Goal: Transaction & Acquisition: Purchase product/service

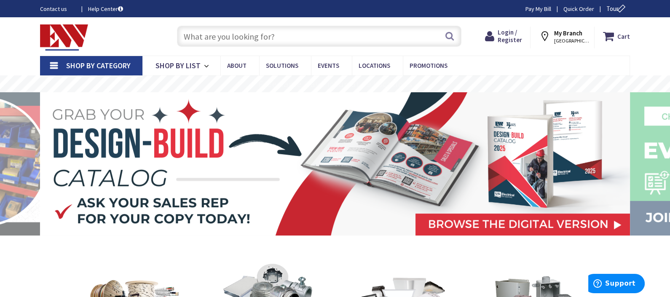
click at [275, 37] on input "text" at bounding box center [319, 36] width 284 height 21
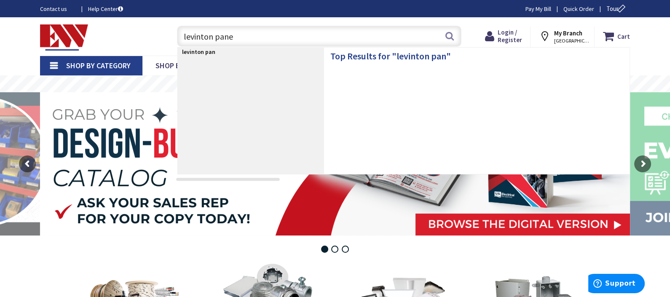
type input "levinton panel"
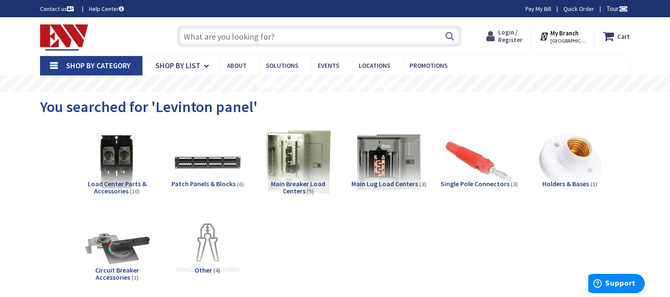
click at [517, 38] on span "Login / Register" at bounding box center [509, 36] width 24 height 16
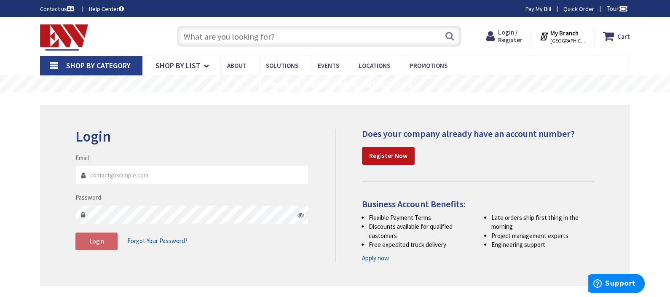
type input "[EMAIL_ADDRESS][DOMAIN_NAME]"
click at [143, 265] on div "Login Invalid login or password Email [EMAIL_ADDRESS][DOMAIN_NAME] Password Log…" at bounding box center [335, 195] width 590 height 181
click at [109, 238] on button "Login" at bounding box center [96, 241] width 42 height 18
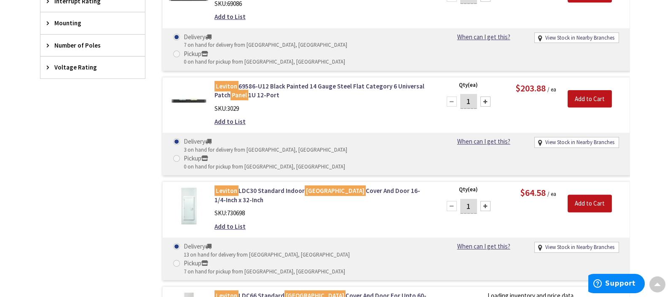
scroll to position [561, 0]
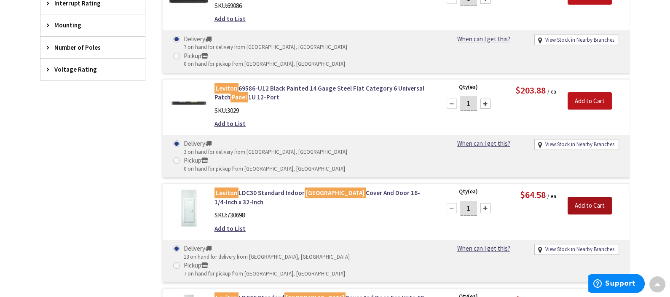
click at [587, 197] on input "Add to Cart" at bounding box center [589, 206] width 44 height 18
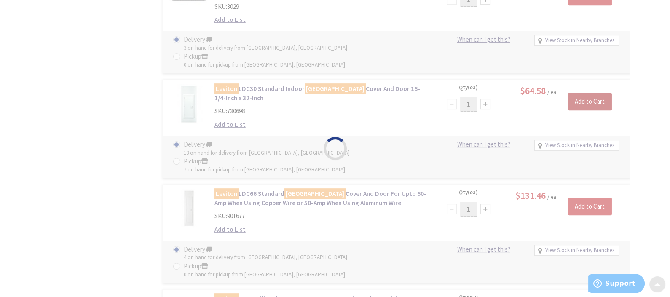
scroll to position [673, 0]
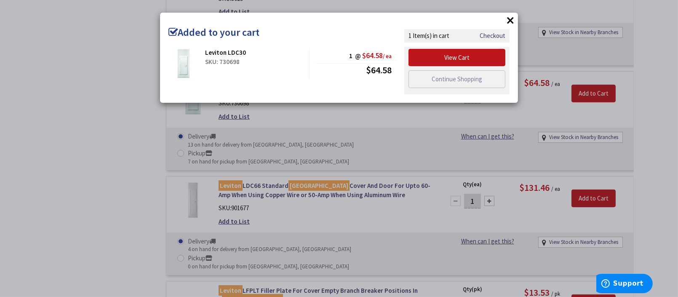
click at [512, 19] on button "×" at bounding box center [510, 20] width 13 height 13
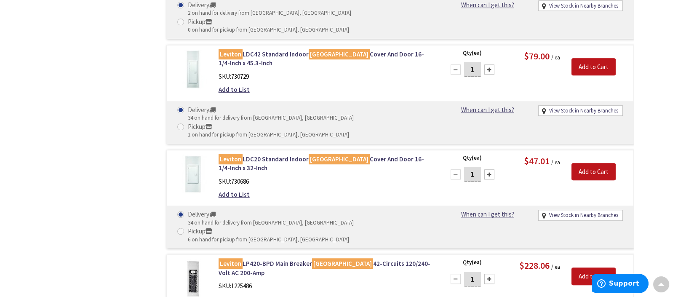
scroll to position [1123, 0]
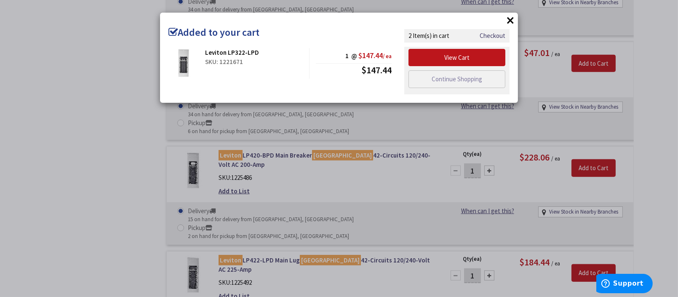
click at [510, 19] on button "×" at bounding box center [510, 20] width 13 height 13
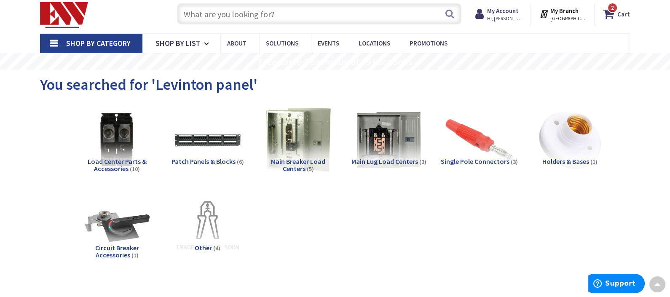
scroll to position [0, 0]
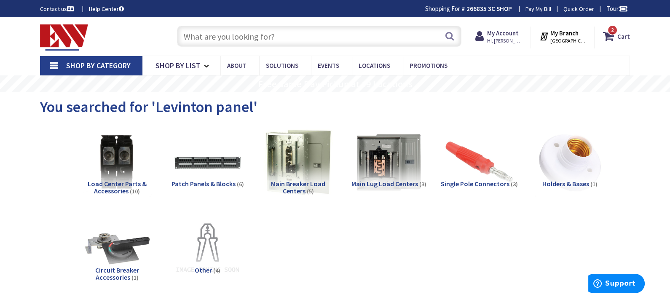
click at [258, 28] on input "text" at bounding box center [319, 36] width 284 height 21
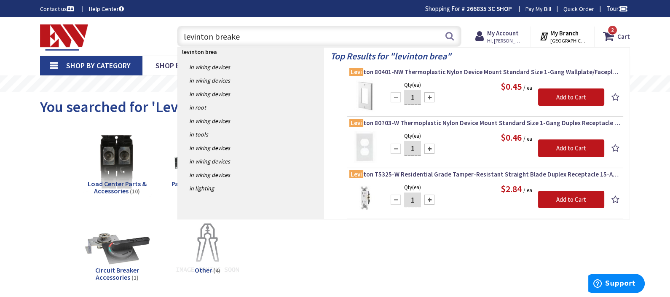
type input "levinton breaker"
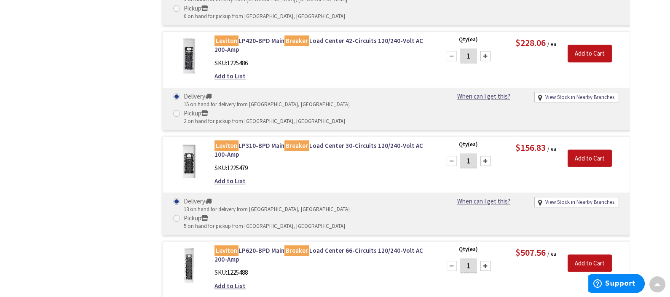
scroll to position [1340, 0]
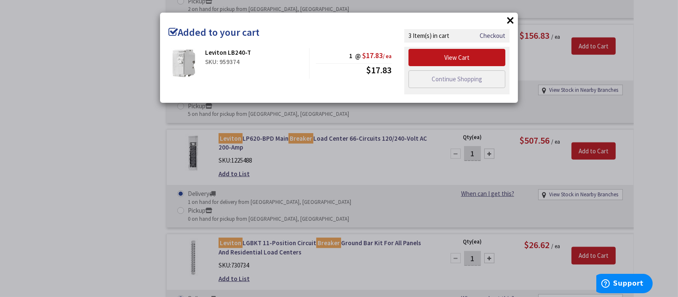
click at [37, 121] on div "× Added to your cart Leviton LB240-T SKU: 959374 1 @ $17.83 / ea $17.83" at bounding box center [339, 148] width 678 height 297
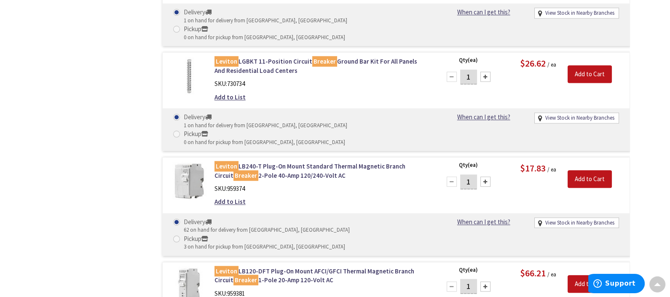
scroll to position [1557, 0]
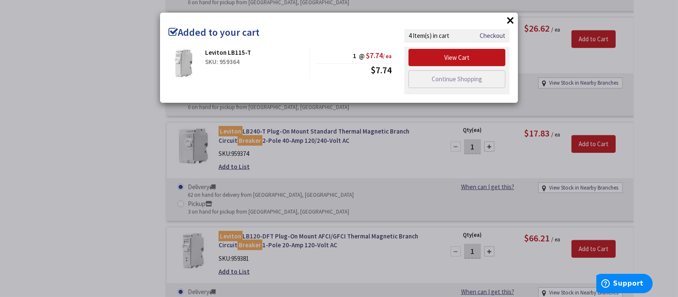
click at [109, 141] on div "× Added to your cart Leviton LB115-T SKU: 959364 1 @ $7.74 / ea $7.74" at bounding box center [339, 148] width 678 height 297
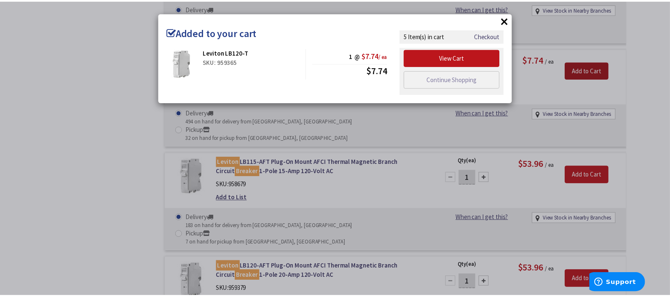
scroll to position [2006, 0]
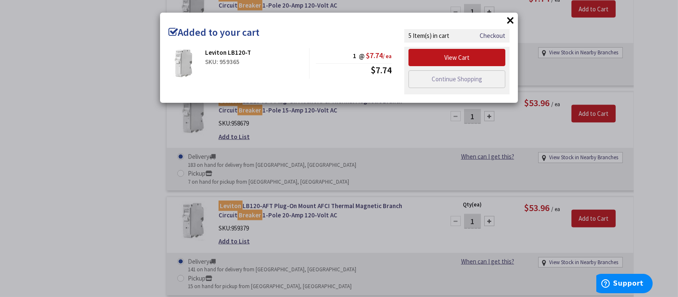
click at [89, 112] on div "× Added to your cart Leviton LB120-T SKU: 959365 1 @ $7.74 / ea $7.74" at bounding box center [339, 148] width 678 height 297
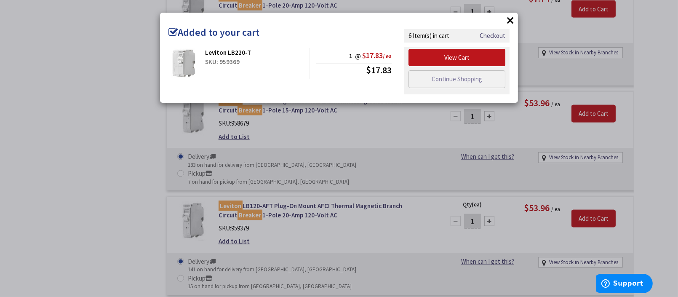
click at [603, 99] on div "× Added to your cart Leviton LB220-T SKU: 959369 1 @ $17.83 / ea $17.83" at bounding box center [339, 148] width 678 height 297
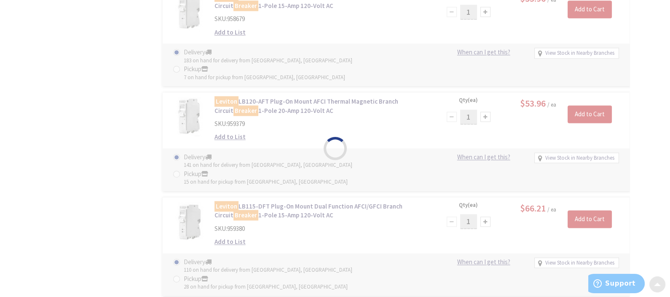
scroll to position [2119, 0]
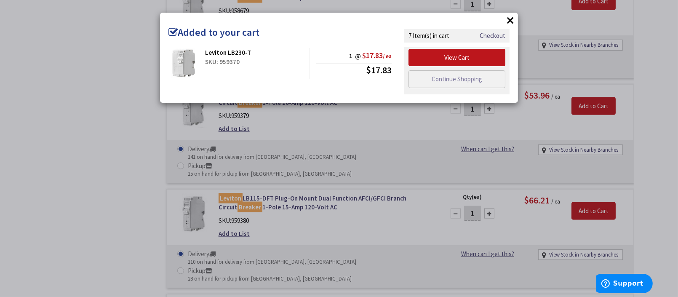
click at [114, 179] on div "× Added to your cart Leviton LB230-T SKU: 959370 1 @ $17.83 / ea $17.83" at bounding box center [339, 148] width 678 height 297
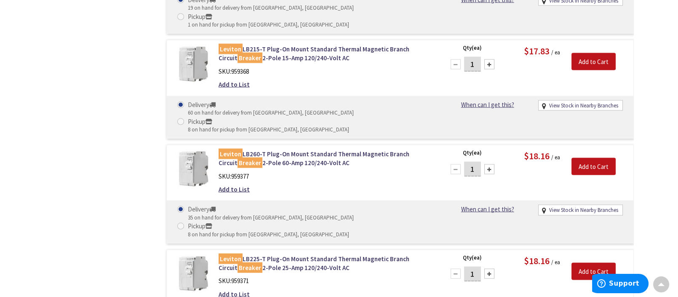
scroll to position [2792, 0]
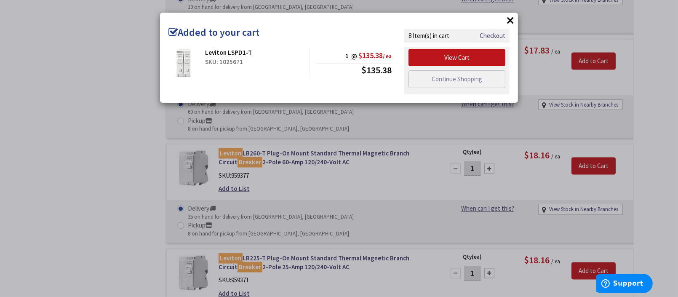
click at [124, 95] on div "× Added to your cart Leviton LSPD1-T SKU: 1025671 1 @ $135.38 / ea $135.38" at bounding box center [339, 148] width 678 height 297
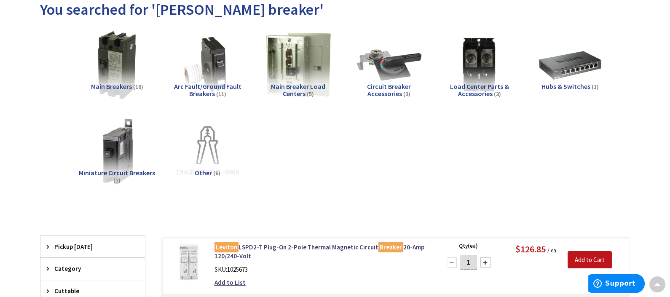
scroll to position [0, 0]
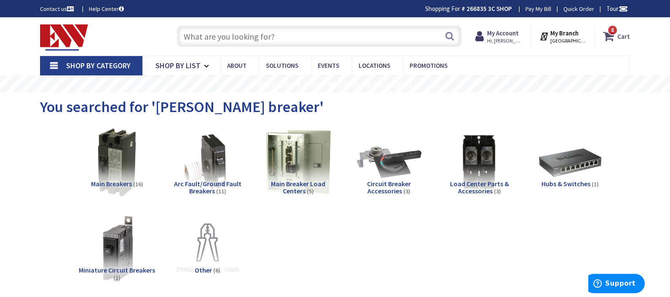
click at [621, 36] on strong "Cart" at bounding box center [623, 36] width 13 height 15
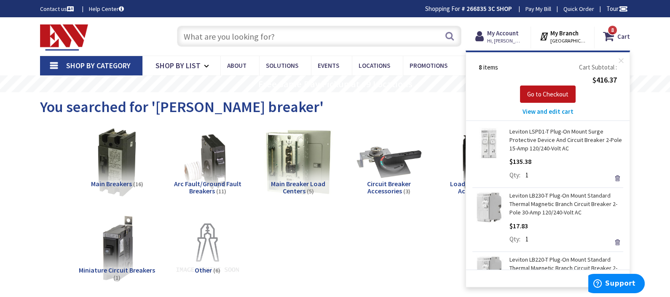
click at [563, 109] on span "View and edit cart" at bounding box center [547, 111] width 51 height 8
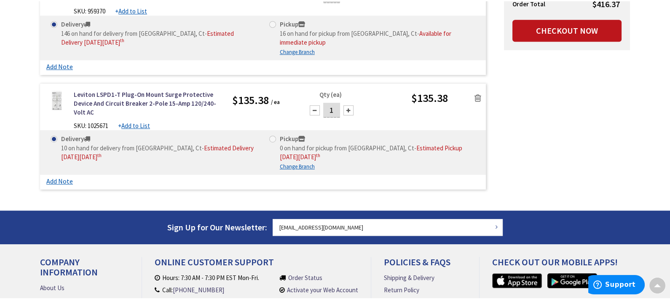
scroll to position [898, 0]
